Goal: Task Accomplishment & Management: Manage account settings

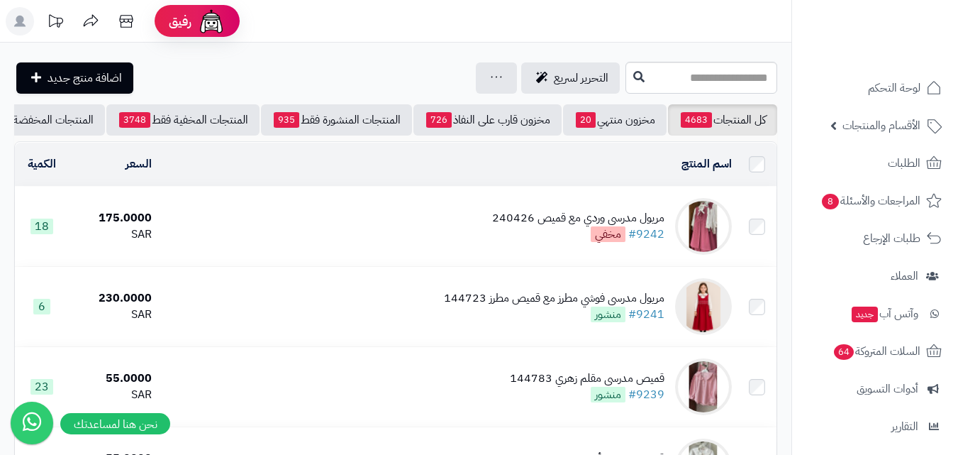
click at [699, 244] on img at bounding box center [703, 226] width 57 height 57
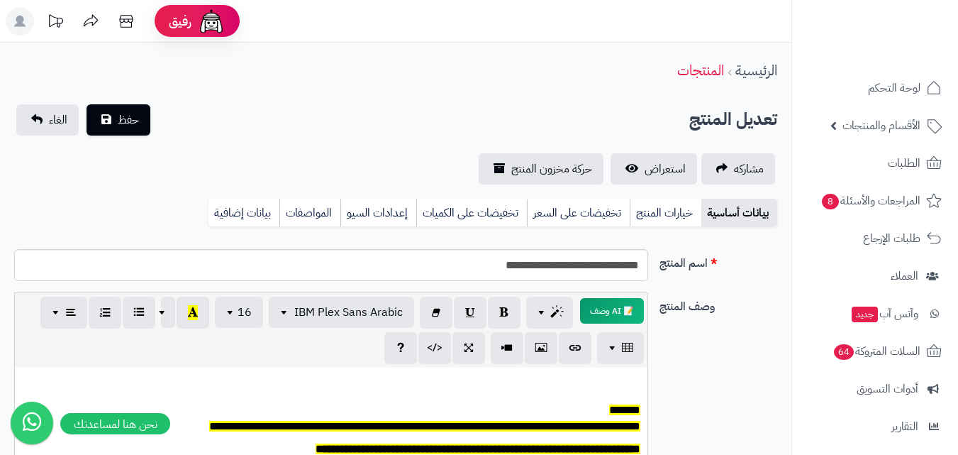
scroll to position [497, 0]
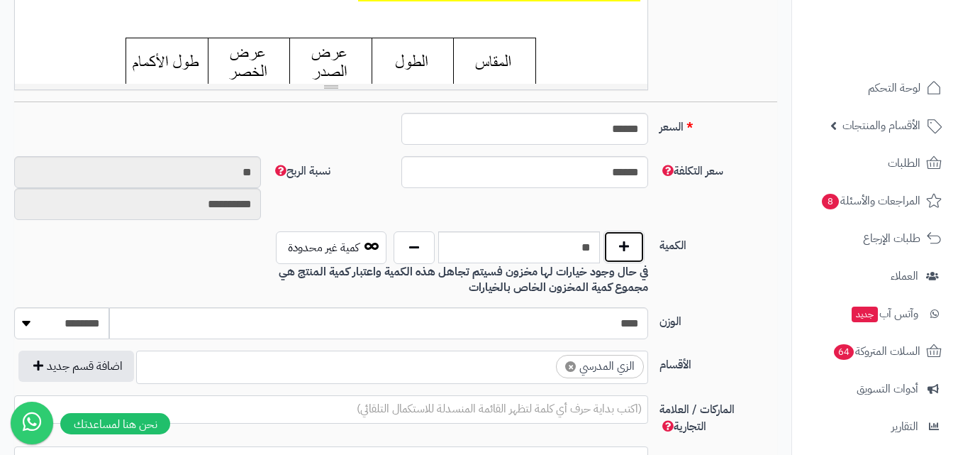
click at [630, 252] on button "button" at bounding box center [624, 247] width 41 height 33
type input "**"
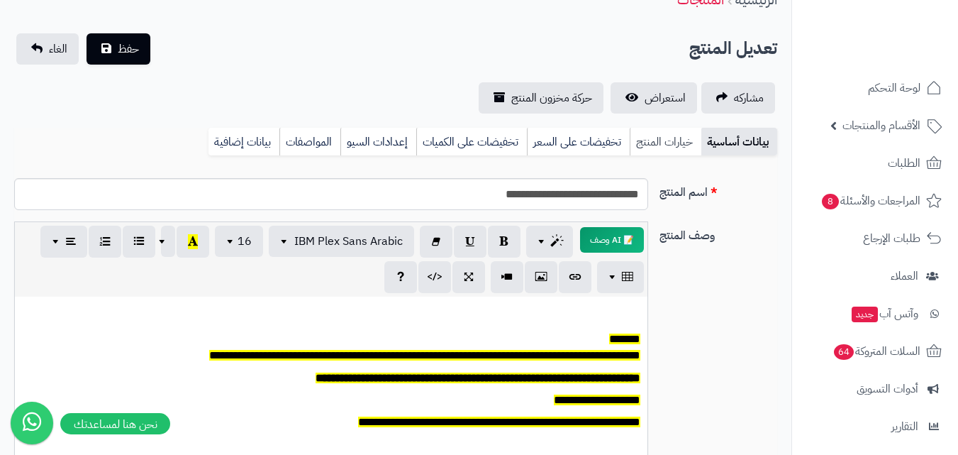
click at [675, 146] on link "خيارات المنتج" at bounding box center [666, 142] width 72 height 28
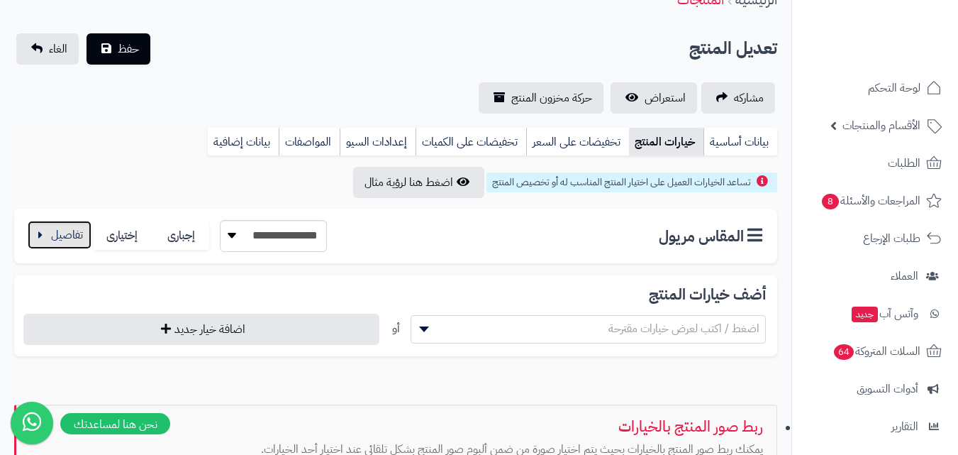
click at [45, 240] on button "button" at bounding box center [60, 235] width 64 height 28
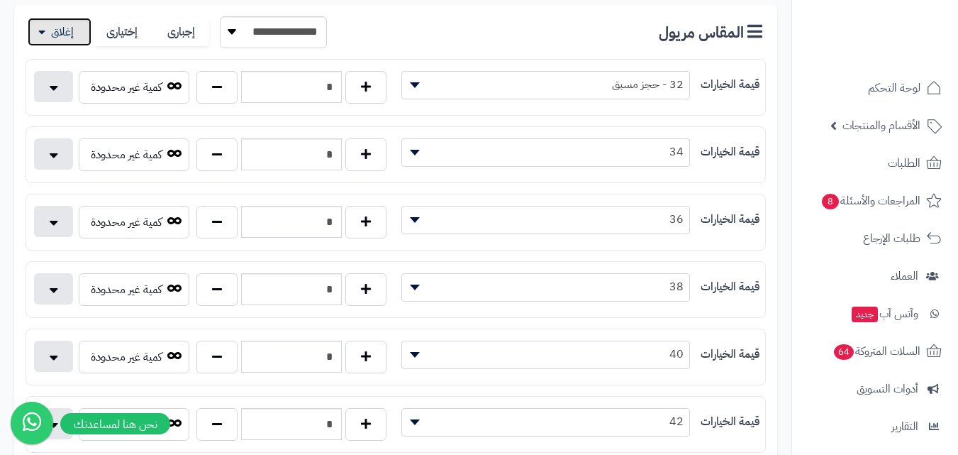
scroll to position [284, 0]
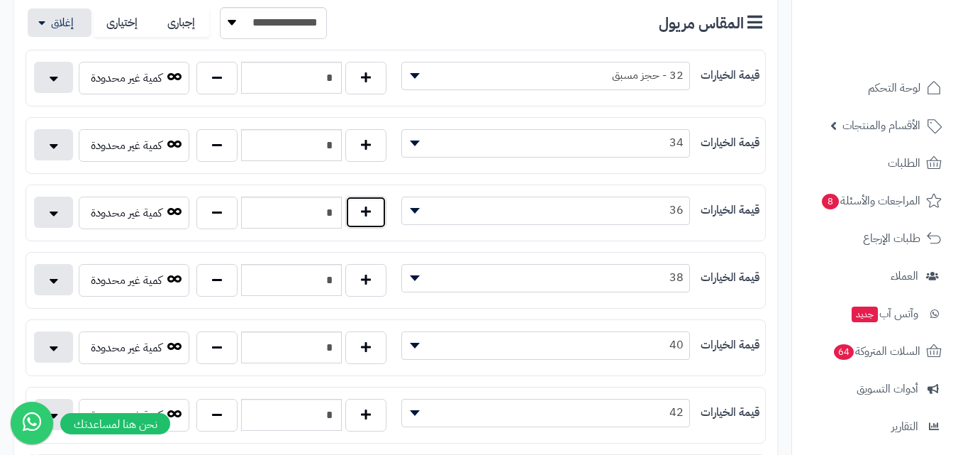
click at [373, 222] on button "button" at bounding box center [365, 212] width 41 height 33
type input "*"
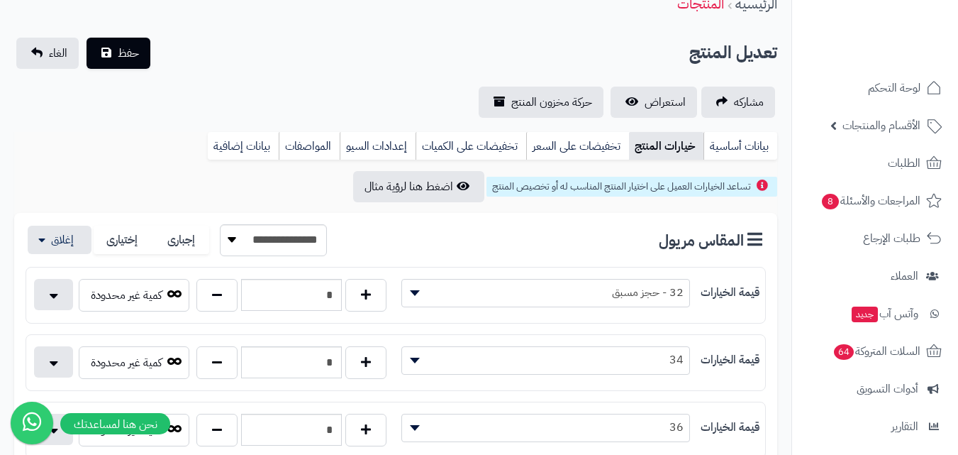
scroll to position [0, 0]
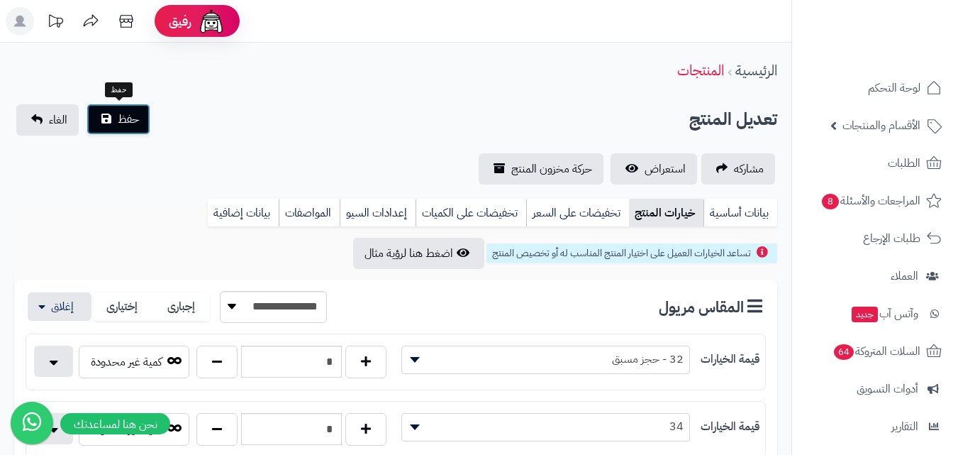
click at [126, 121] on span "حفظ" at bounding box center [128, 119] width 21 height 17
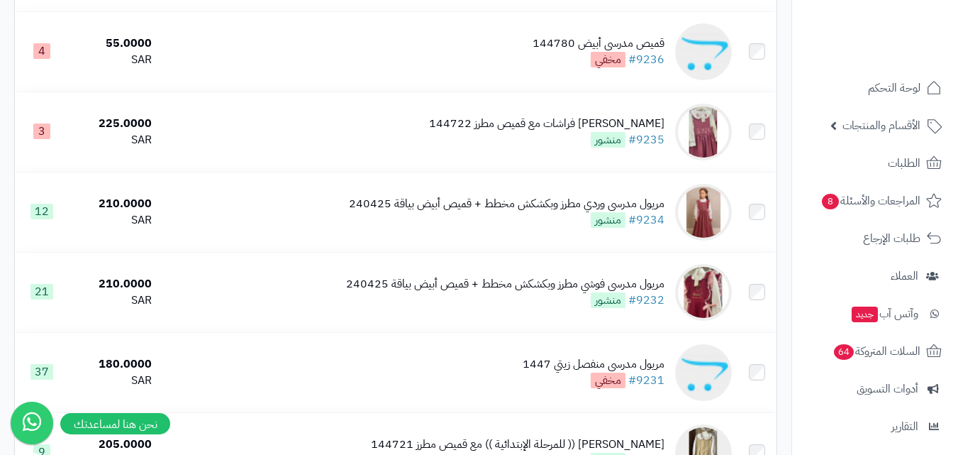
scroll to position [638, 0]
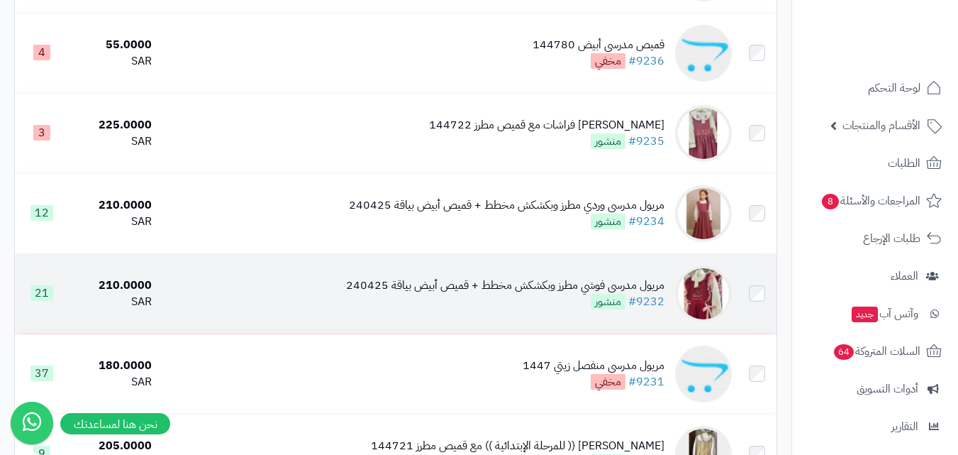
click at [709, 294] on img at bounding box center [703, 293] width 57 height 57
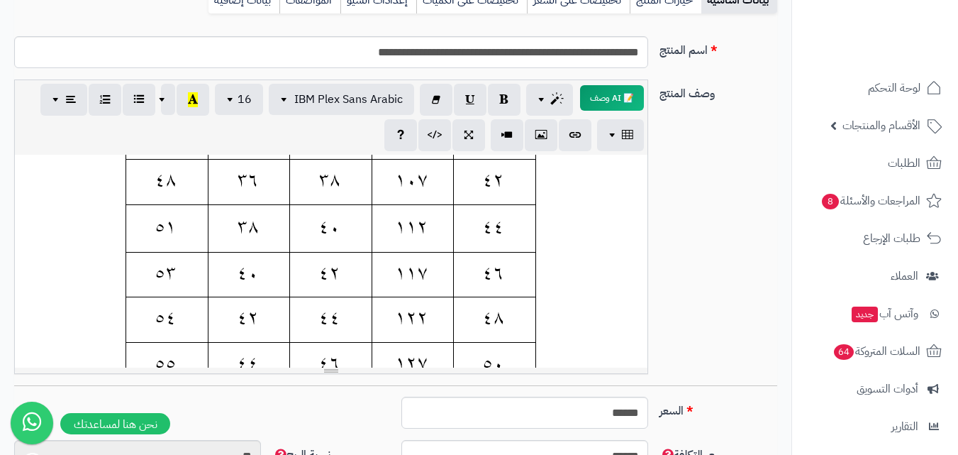
scroll to position [497, 0]
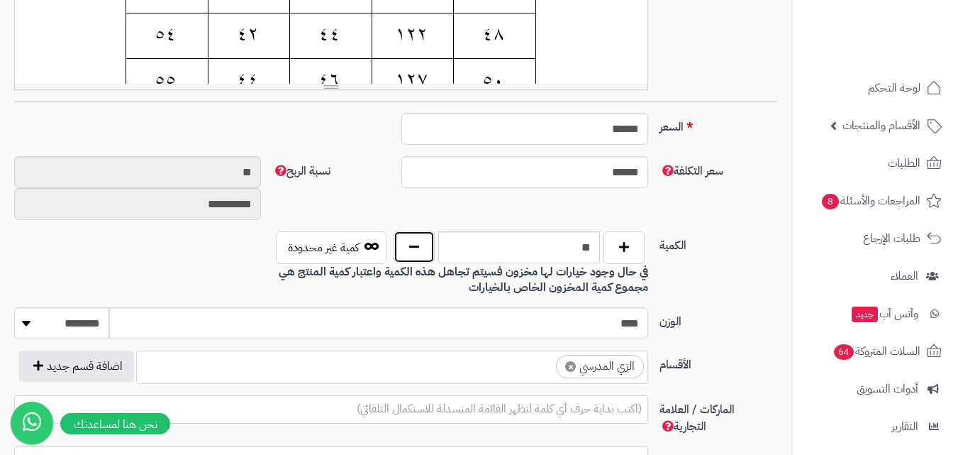
click at [404, 241] on button "button" at bounding box center [414, 247] width 41 height 33
type input "**"
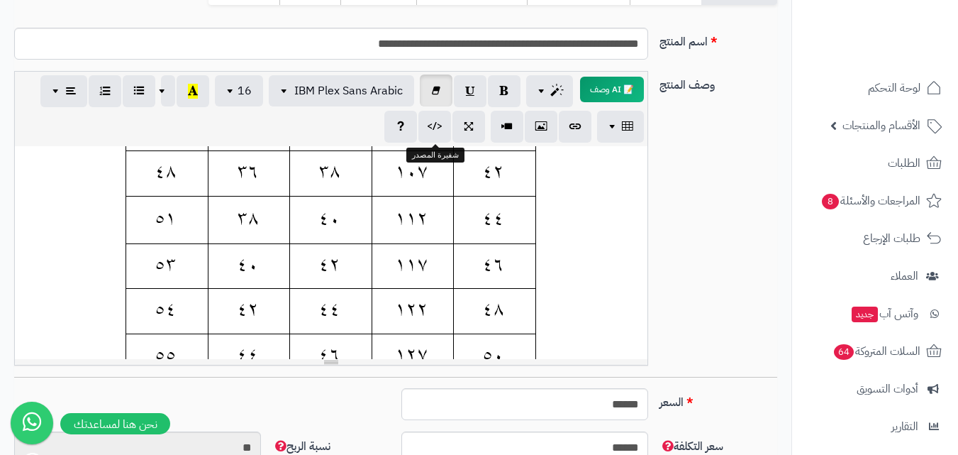
scroll to position [71, 0]
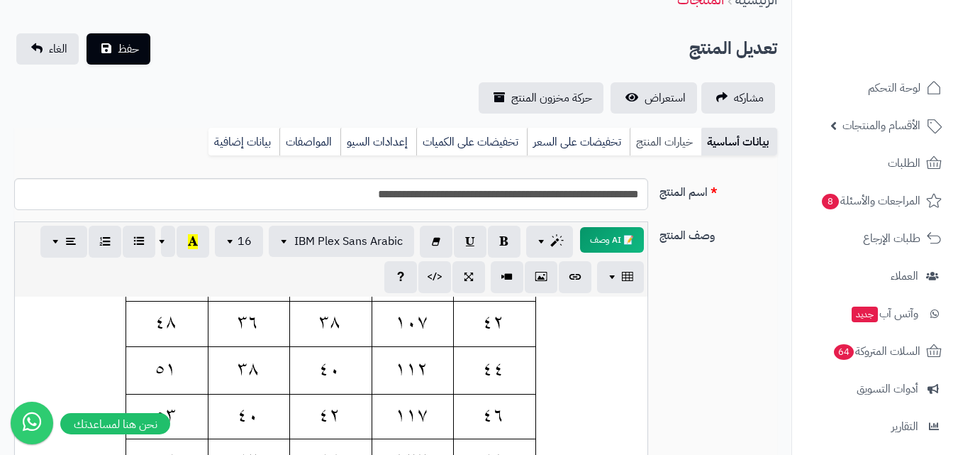
click at [648, 140] on link "خيارات المنتج" at bounding box center [666, 142] width 72 height 28
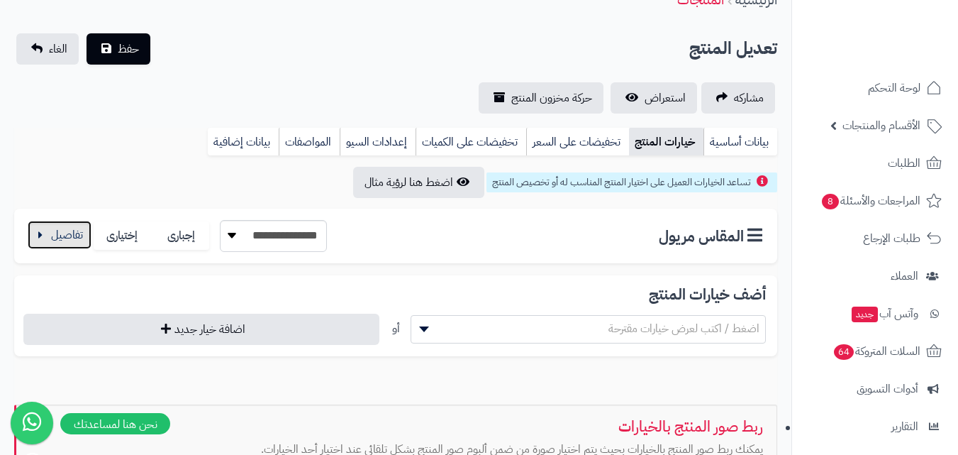
click at [71, 236] on button "button" at bounding box center [60, 235] width 64 height 28
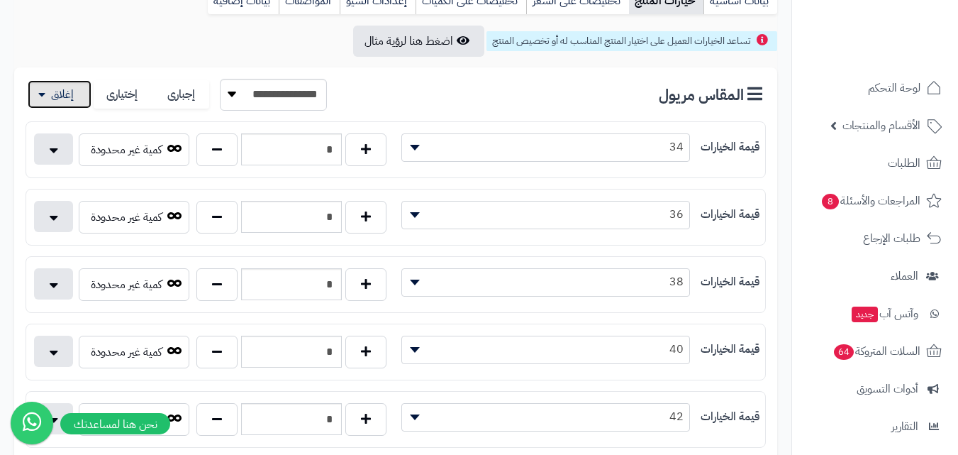
scroll to position [213, 0]
click at [218, 145] on button "button" at bounding box center [216, 148] width 41 height 33
type input "*"
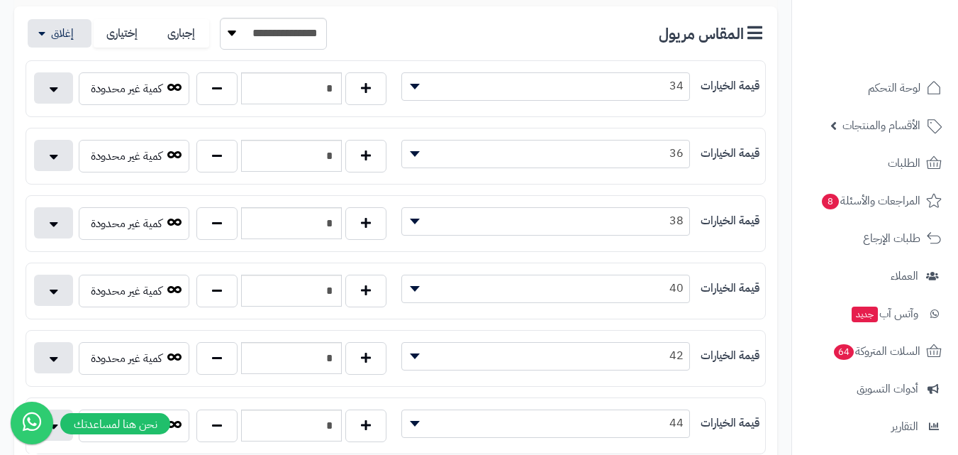
scroll to position [355, 0]
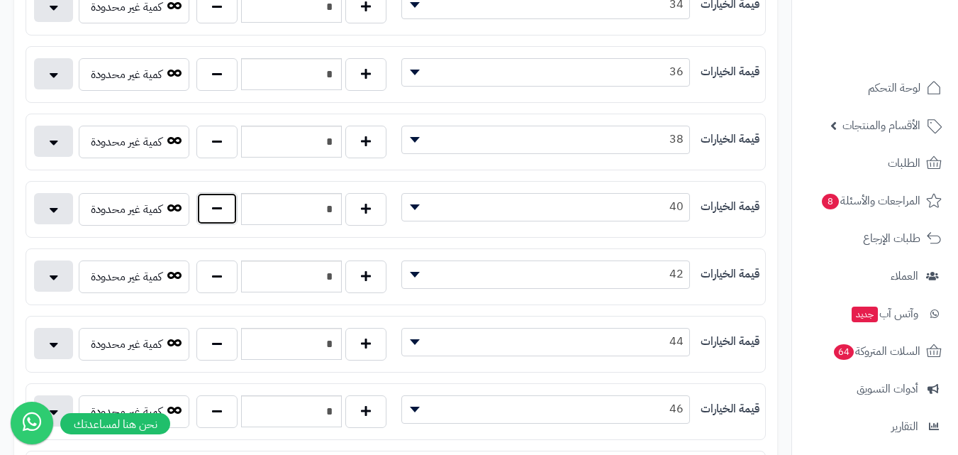
click at [219, 213] on button "button" at bounding box center [216, 208] width 41 height 33
type input "*"
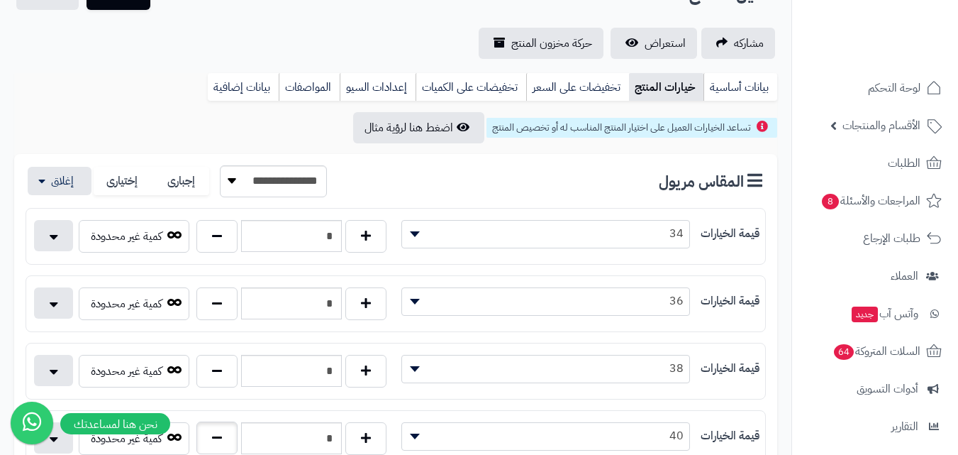
scroll to position [0, 0]
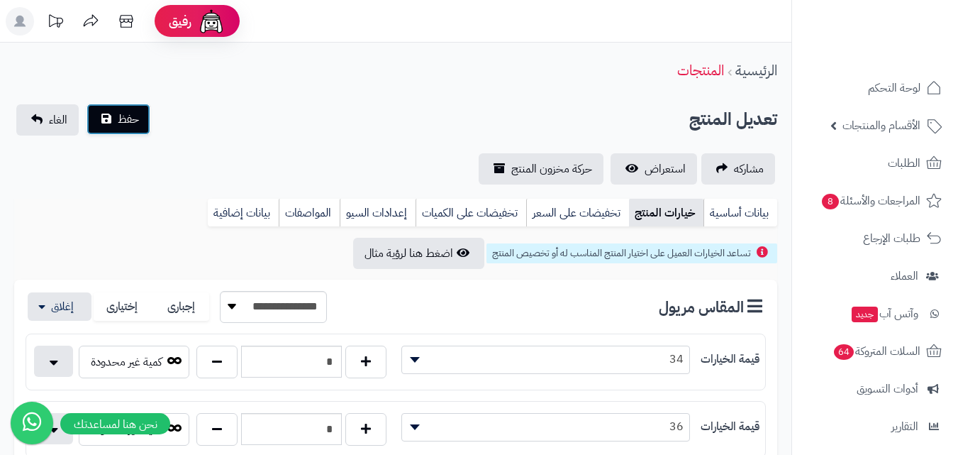
click at [143, 121] on button "حفظ" at bounding box center [119, 119] width 64 height 31
